Goal: Information Seeking & Learning: Learn about a topic

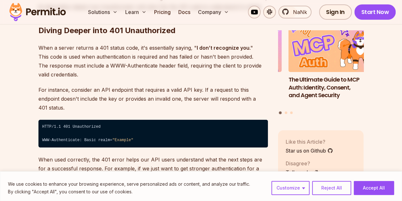
scroll to position [985, 0]
click at [169, 53] on p "When a server returns a 401 status code, it's essentially saying, " I don’t rec…" at bounding box center [153, 61] width 230 height 36
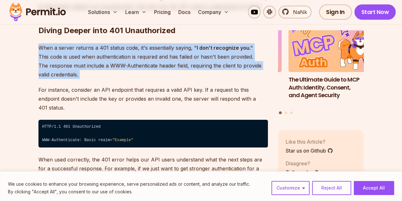
click at [169, 53] on p "When a server returns a 401 status code, it's essentially saying, " I don’t rec…" at bounding box center [153, 61] width 230 height 36
click at [155, 60] on p "When a server returns a 401 status code, it's essentially saying, " I don’t rec…" at bounding box center [153, 61] width 230 height 36
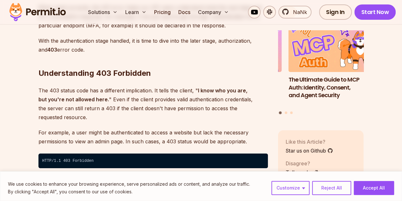
scroll to position [1144, 0]
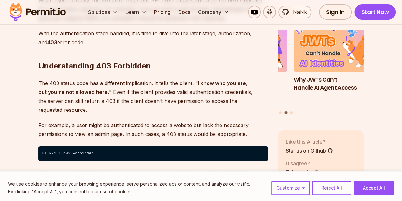
click at [126, 79] on p "The 403 status code has a different implication. It tells the client, " I know …" at bounding box center [153, 97] width 230 height 36
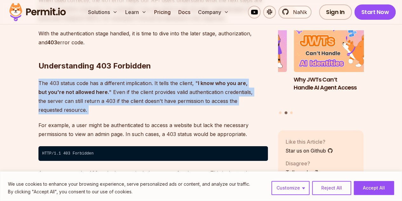
click at [126, 79] on p "The 403 status code has a different implication. It tells the client, " I know …" at bounding box center [153, 97] width 230 height 36
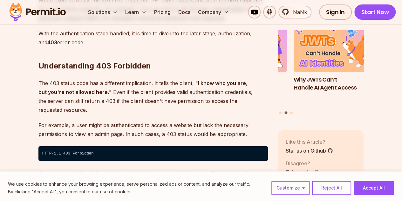
click at [131, 50] on h2 "Understanding 403 Forbidden" at bounding box center [153, 53] width 230 height 36
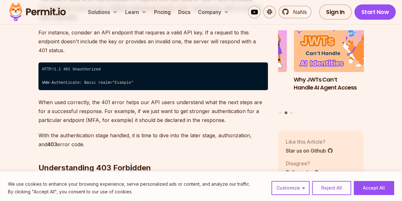
scroll to position [954, 0]
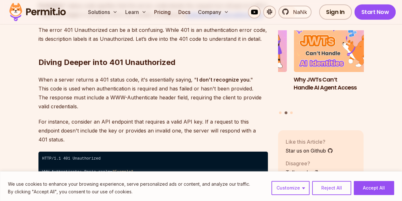
click at [153, 98] on p "When a server returns a 401 status code, it's essentially saying, " I don’t rec…" at bounding box center [153, 93] width 230 height 36
click at [151, 97] on p "When a server returns a 401 status code, it's essentially saying, " I don’t rec…" at bounding box center [153, 93] width 230 height 36
click at [136, 104] on p "When a server returns a 401 status code, it's essentially saying, " I don’t rec…" at bounding box center [153, 93] width 230 height 36
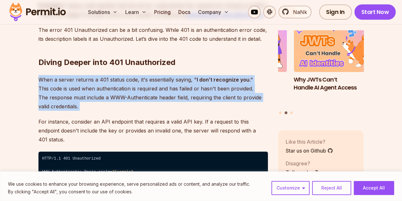
click at [136, 104] on p "When a server returns a 401 status code, it's essentially saying, " I don’t rec…" at bounding box center [153, 93] width 230 height 36
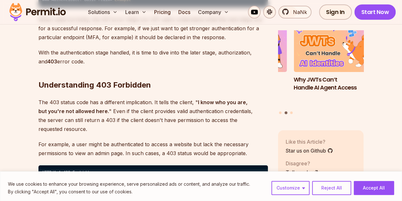
scroll to position [1144, 0]
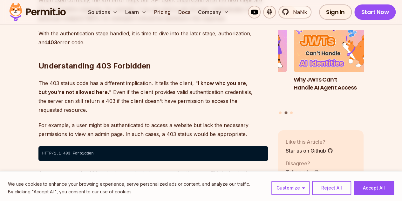
click at [118, 92] on p "The 403 status code has a different implication. It tells the client, " I know …" at bounding box center [153, 97] width 230 height 36
click at [119, 90] on p "The 403 status code has a different implication. It tells the client, " I know …" at bounding box center [153, 97] width 230 height 36
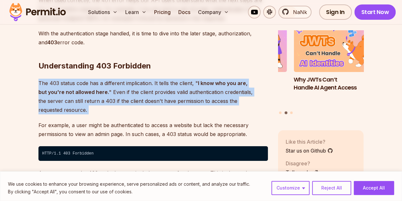
click at [119, 90] on p "The 403 status code has a different implication. It tells the client, " I know …" at bounding box center [153, 97] width 230 height 36
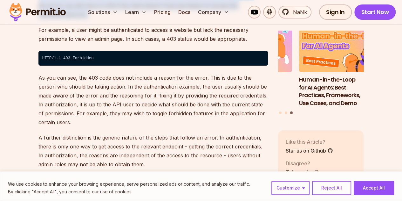
scroll to position [1240, 0]
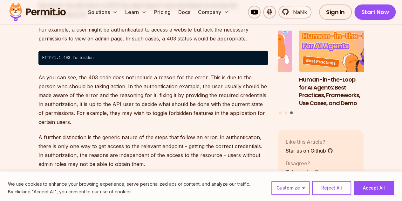
click at [106, 81] on p "As you can see, the 403 code does not include a reason for the error. This is d…" at bounding box center [153, 99] width 230 height 53
click at [106, 80] on p "As you can see, the 403 code does not include a reason for the error. This is d…" at bounding box center [153, 99] width 230 height 53
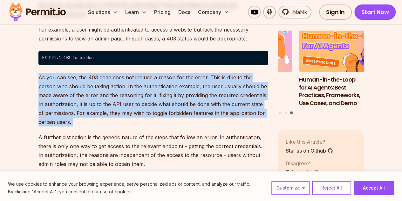
click at [106, 80] on p "As you can see, the 403 code does not include a reason for the error. This is d…" at bounding box center [153, 99] width 230 height 53
click at [113, 87] on p "As you can see, the 403 code does not include a reason for the error. This is d…" at bounding box center [153, 99] width 230 height 53
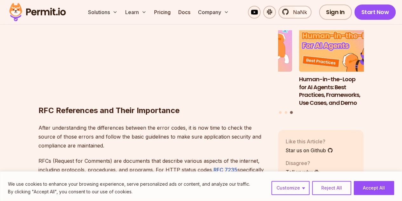
scroll to position [1431, 0]
